Goal: Check status: Check status

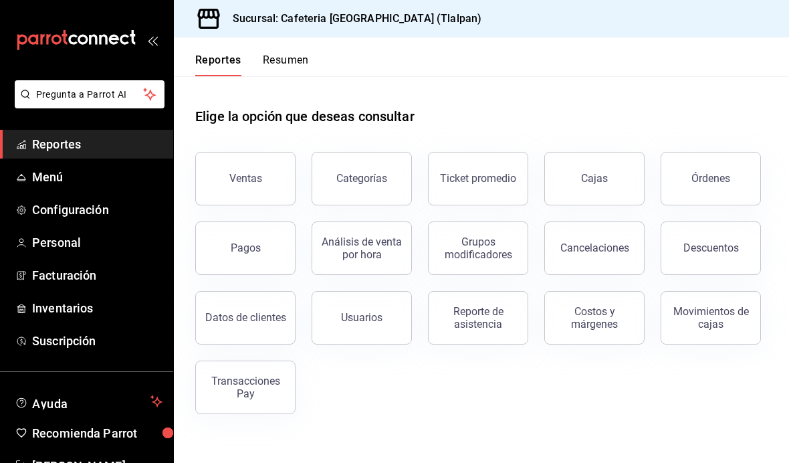
scroll to position [13, 0]
click at [263, 374] on div "Transacciones Pay" at bounding box center [245, 386] width 83 height 25
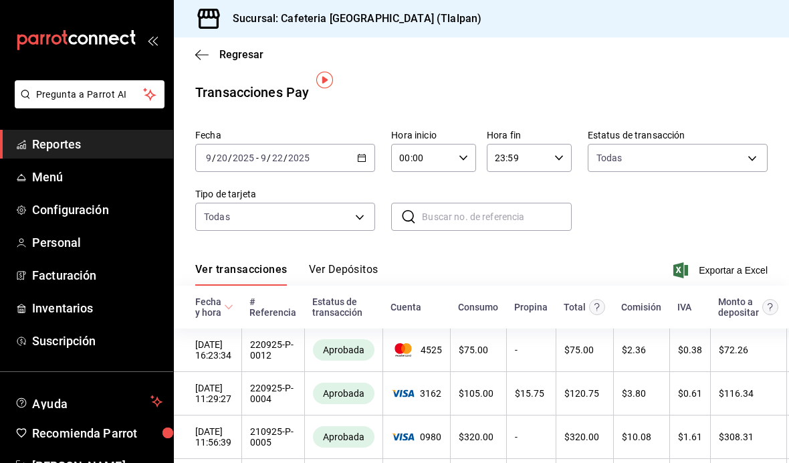
click at [328, 266] on button "Ver Depósitos" at bounding box center [344, 274] width 70 height 23
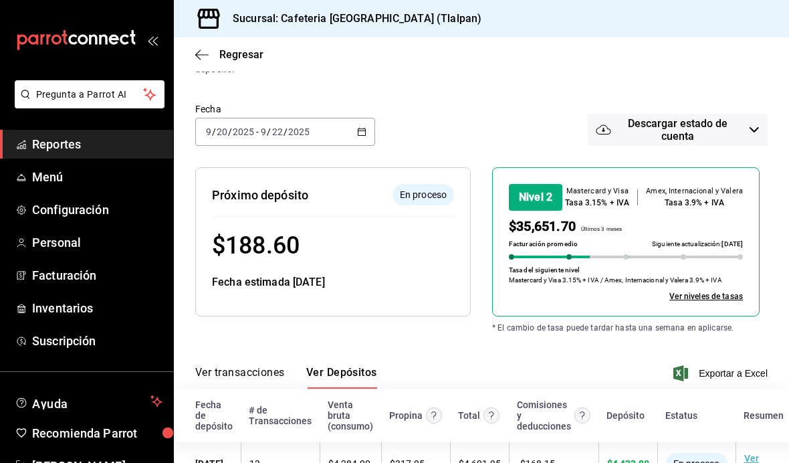
scroll to position [0, -1]
click at [274, 366] on button "Ver transacciones" at bounding box center [240, 377] width 90 height 23
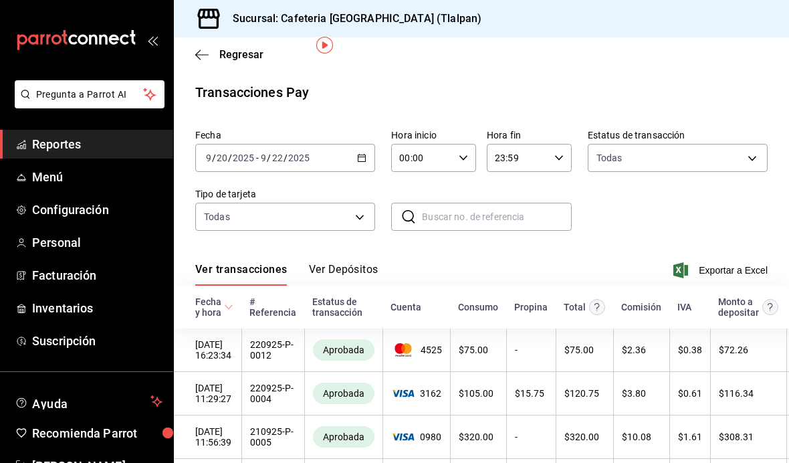
click at [322, 263] on button "Ver Depósitos" at bounding box center [344, 274] width 70 height 23
